Goal: Check status

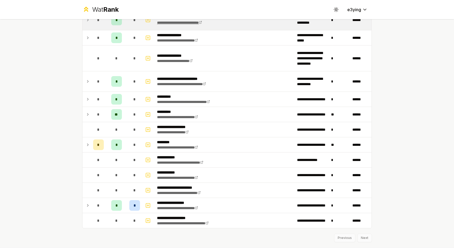
scroll to position [656, 0]
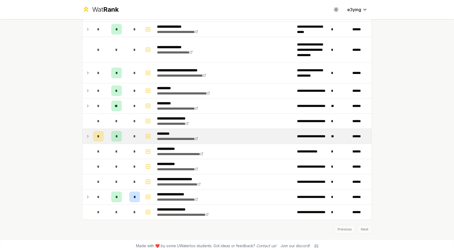
click at [86, 134] on icon at bounding box center [88, 136] width 4 height 6
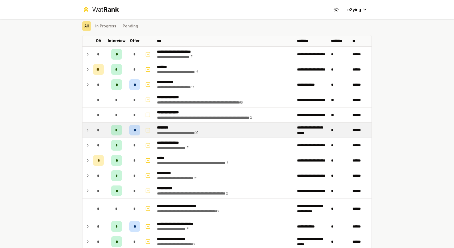
scroll to position [0, 0]
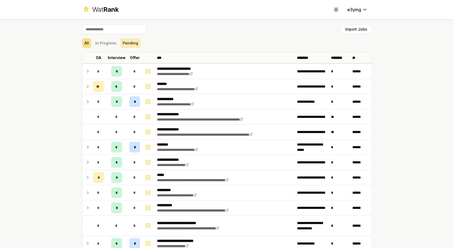
click at [121, 43] on button "Pending" at bounding box center [131, 43] width 20 height 10
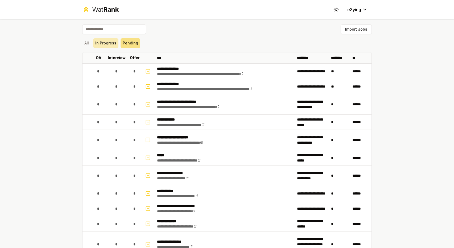
click at [109, 44] on button "In Progress" at bounding box center [105, 43] width 25 height 10
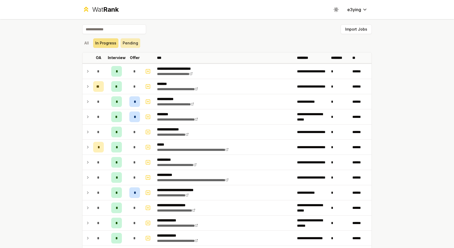
click at [125, 43] on button "Pending" at bounding box center [131, 43] width 20 height 10
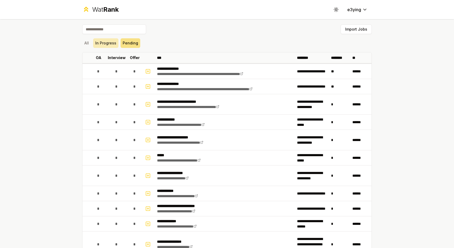
click at [108, 42] on button "In Progress" at bounding box center [105, 43] width 25 height 10
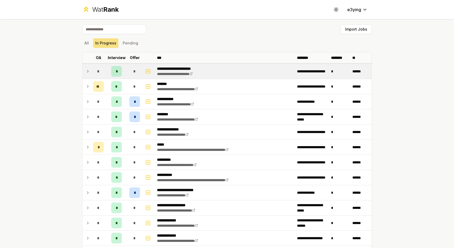
click at [91, 72] on td "*" at bounding box center [98, 71] width 15 height 15
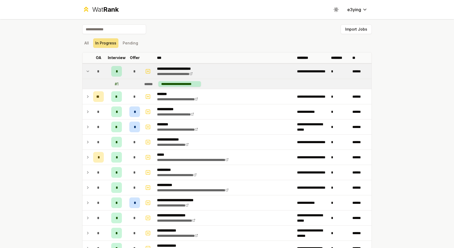
click at [91, 72] on td "*" at bounding box center [98, 71] width 15 height 15
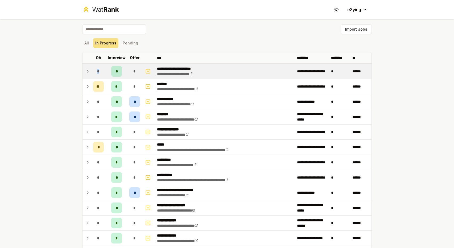
click at [91, 72] on td "*" at bounding box center [98, 71] width 15 height 15
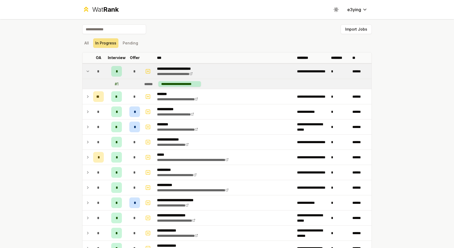
click at [88, 72] on td at bounding box center [86, 71] width 9 height 15
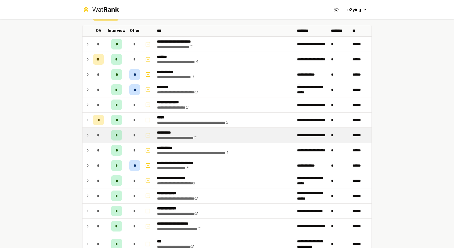
scroll to position [27, 0]
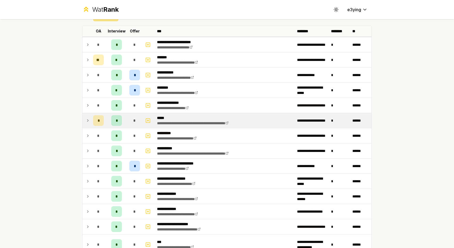
click at [87, 119] on icon at bounding box center [88, 120] width 4 height 6
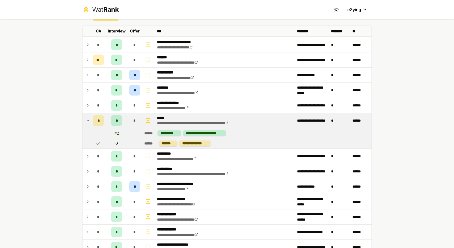
click at [87, 119] on icon at bounding box center [88, 120] width 4 height 6
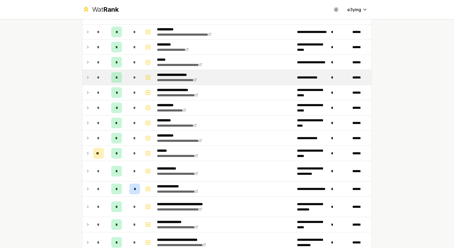
scroll to position [388, 0]
